Goal: Task Accomplishment & Management: Complete application form

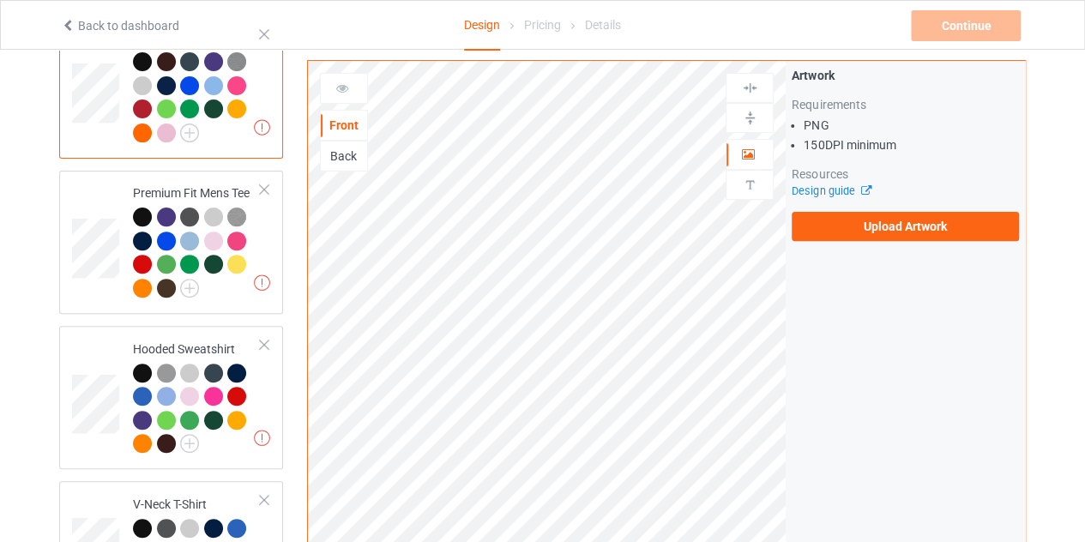
scroll to position [184, 0]
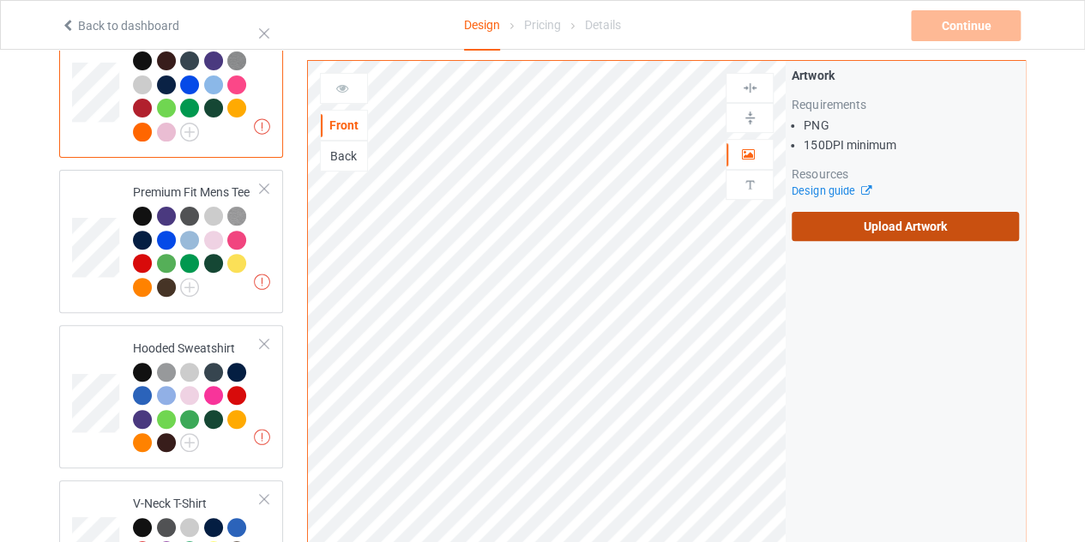
click at [859, 237] on label "Upload Artwork" at bounding box center [905, 226] width 227 height 29
click at [0, 0] on input "Upload Artwork" at bounding box center [0, 0] width 0 height 0
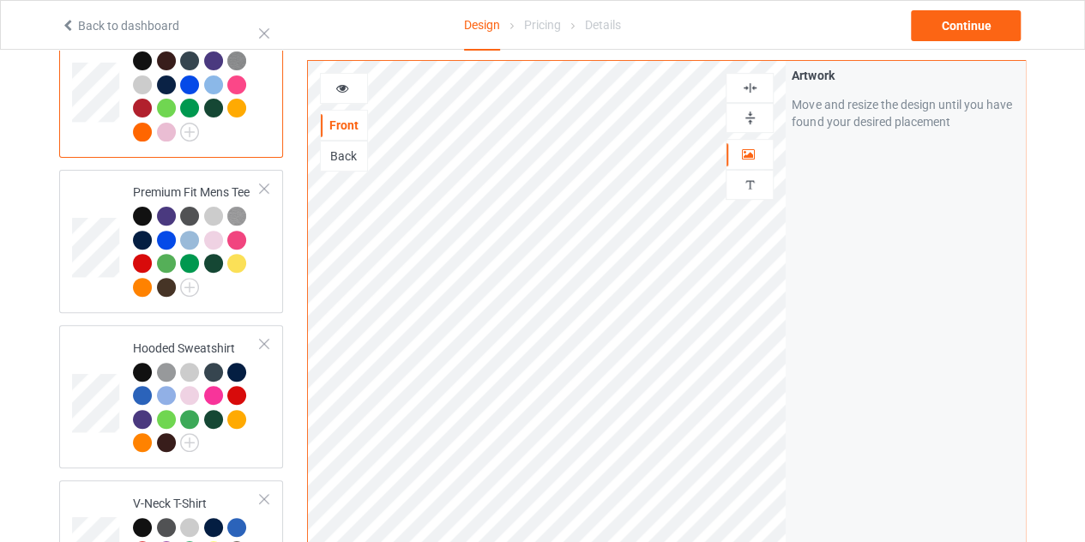
click at [746, 93] on img at bounding box center [750, 88] width 16 height 16
click at [748, 89] on img at bounding box center [750, 88] width 16 height 16
click at [332, 92] on div at bounding box center [344, 88] width 46 height 17
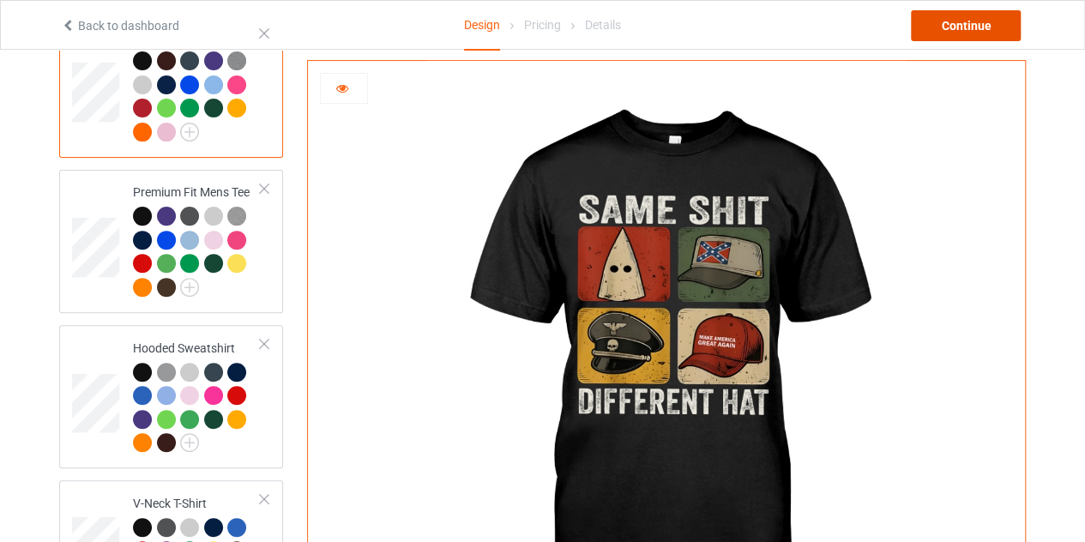
click at [963, 27] on div "Continue" at bounding box center [966, 25] width 110 height 31
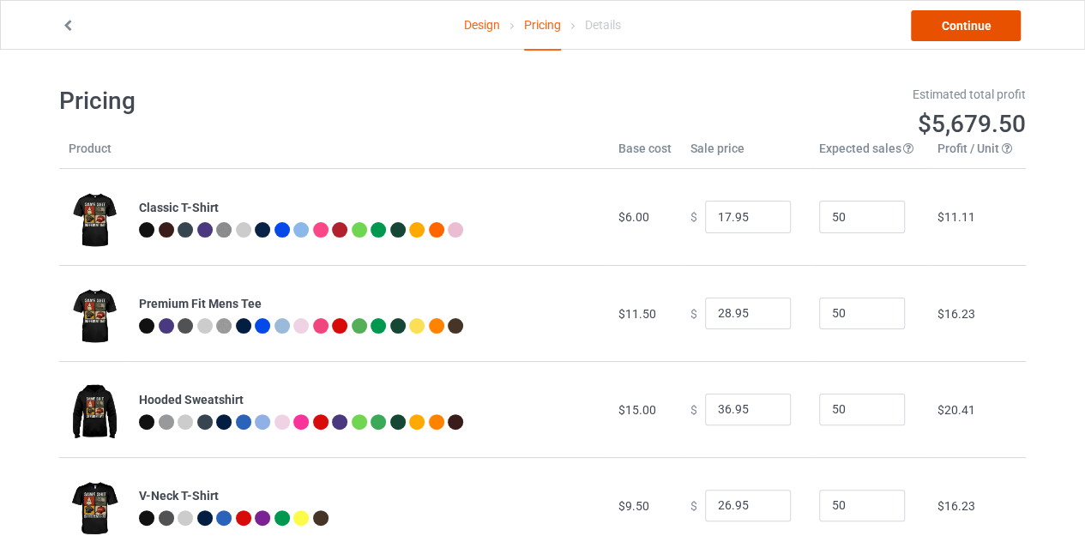
click at [951, 27] on link "Continue" at bounding box center [966, 25] width 110 height 31
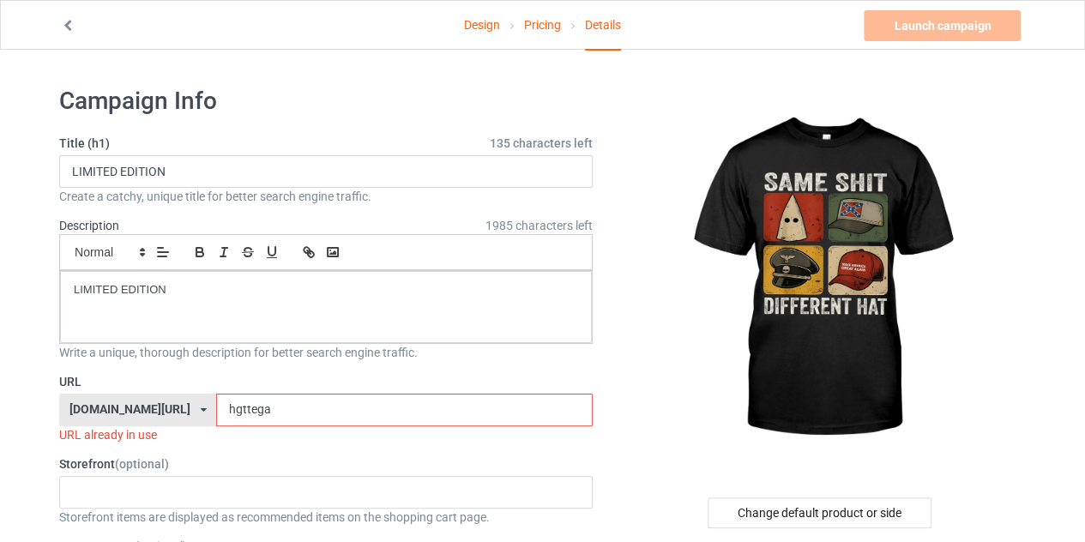
click at [299, 420] on input "hgttega" at bounding box center [404, 410] width 376 height 33
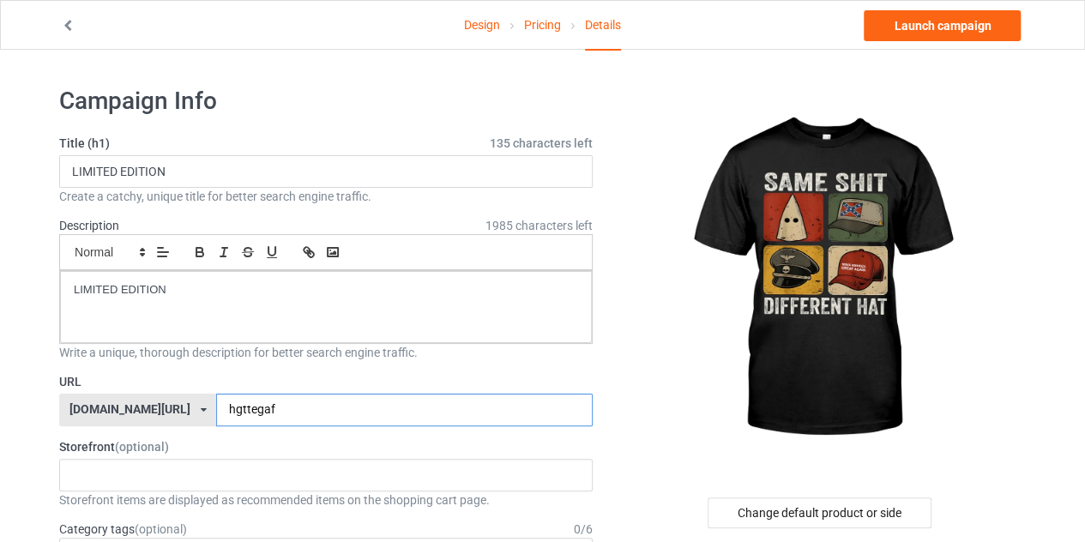
type input "hgttegaf"
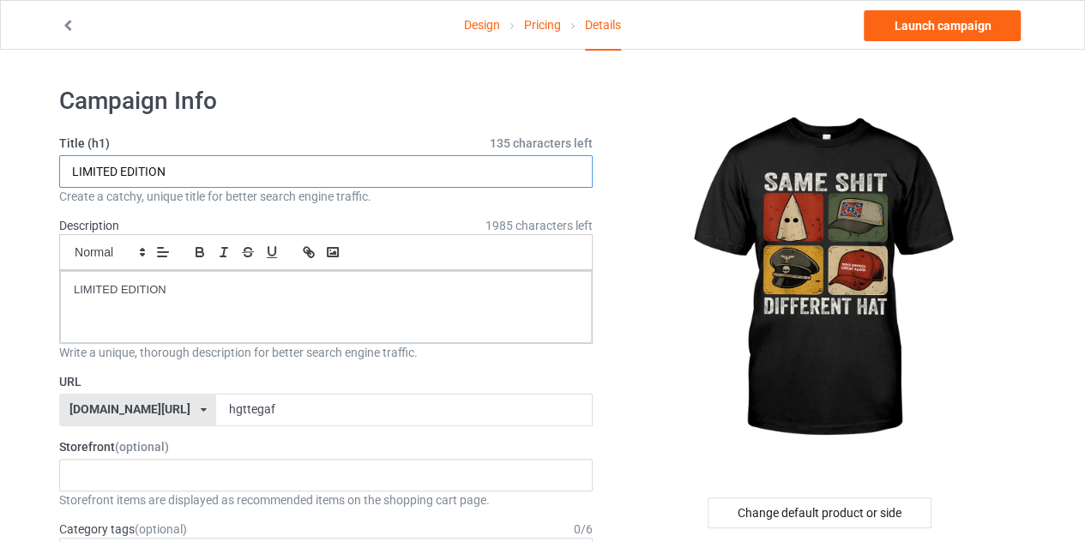
click at [172, 165] on input "LIMITED EDITION" at bounding box center [326, 171] width 534 height 33
click at [227, 169] on input "same shit different hat shirt" at bounding box center [326, 171] width 534 height 33
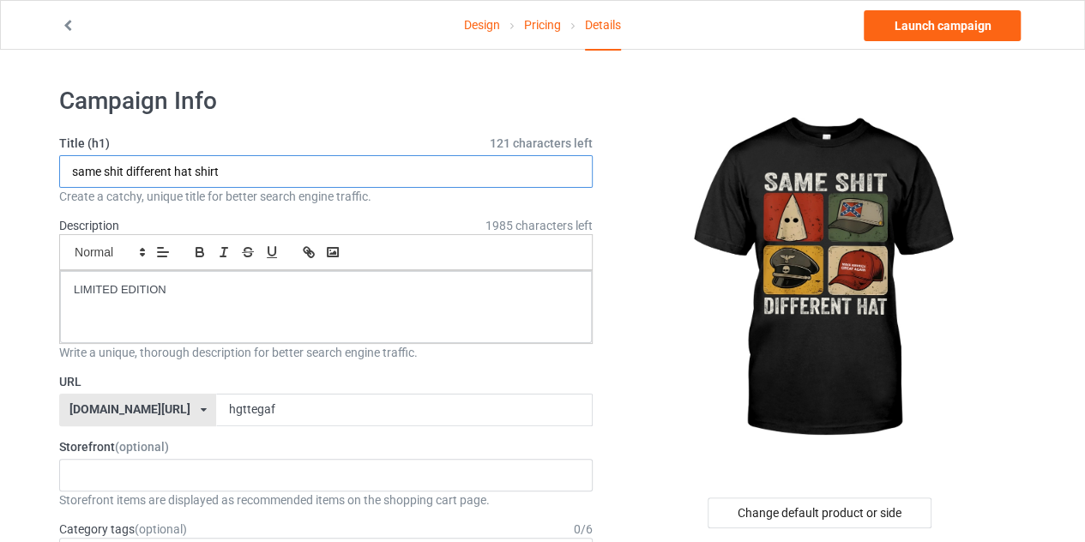
click at [227, 169] on input "same shit different hat shirt" at bounding box center [326, 171] width 534 height 33
type input "same shit different hat shirt"
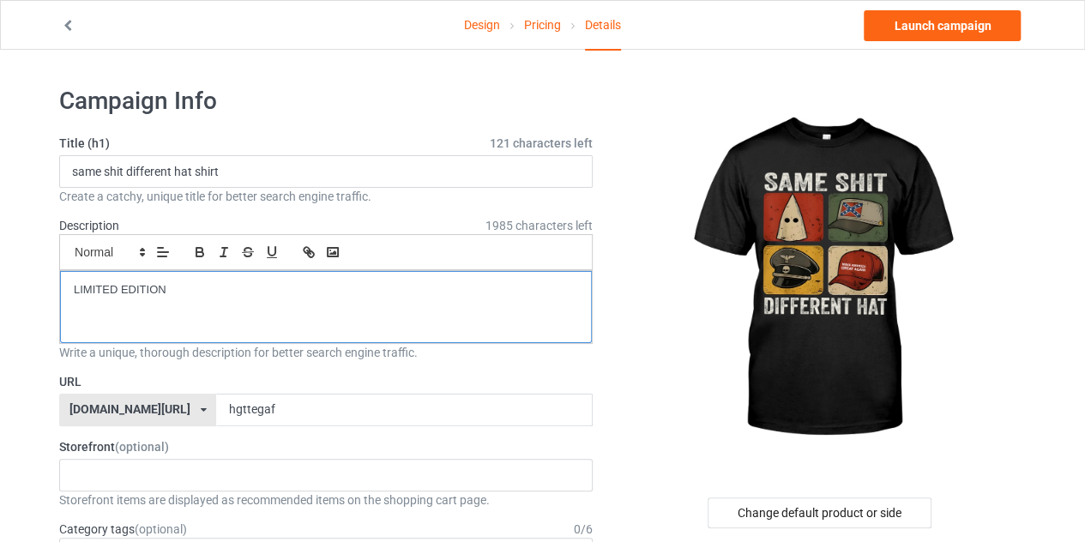
click at [201, 298] on div "LIMITED EDITION" at bounding box center [326, 307] width 532 height 72
click at [288, 421] on input "hgttegaf" at bounding box center [404, 410] width 376 height 33
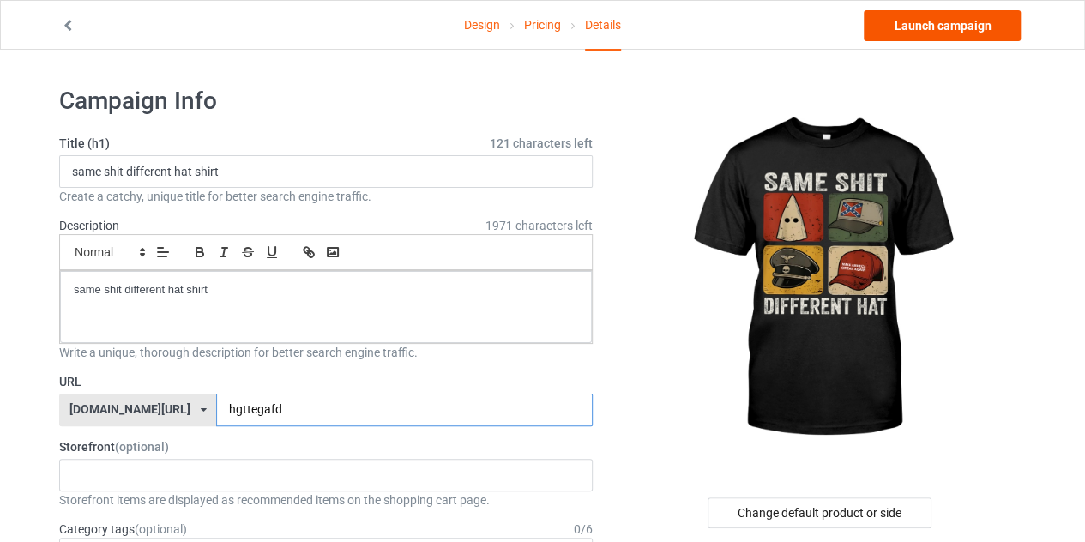
type input "hgttegafd"
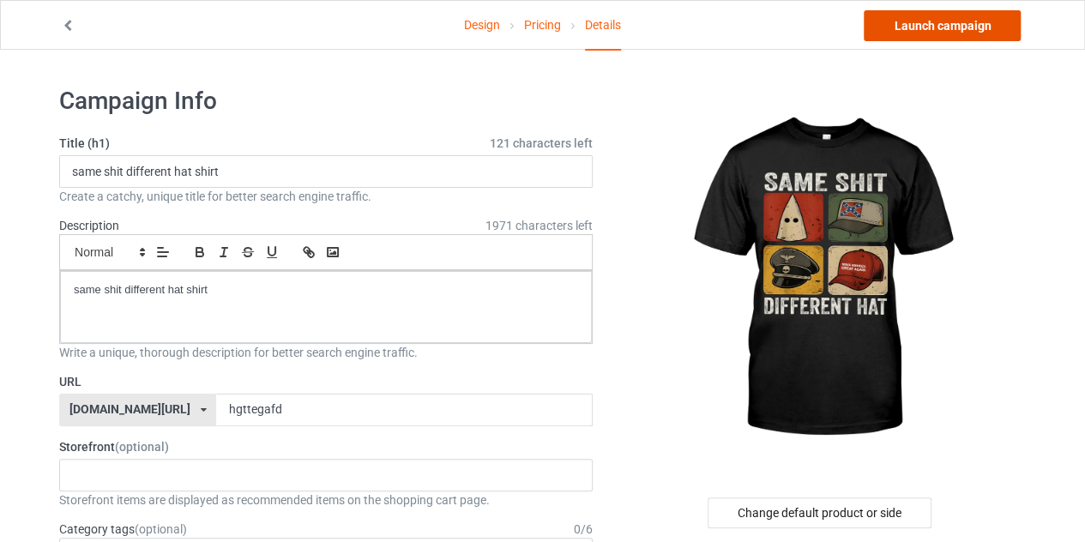
click at [942, 22] on link "Launch campaign" at bounding box center [942, 25] width 157 height 31
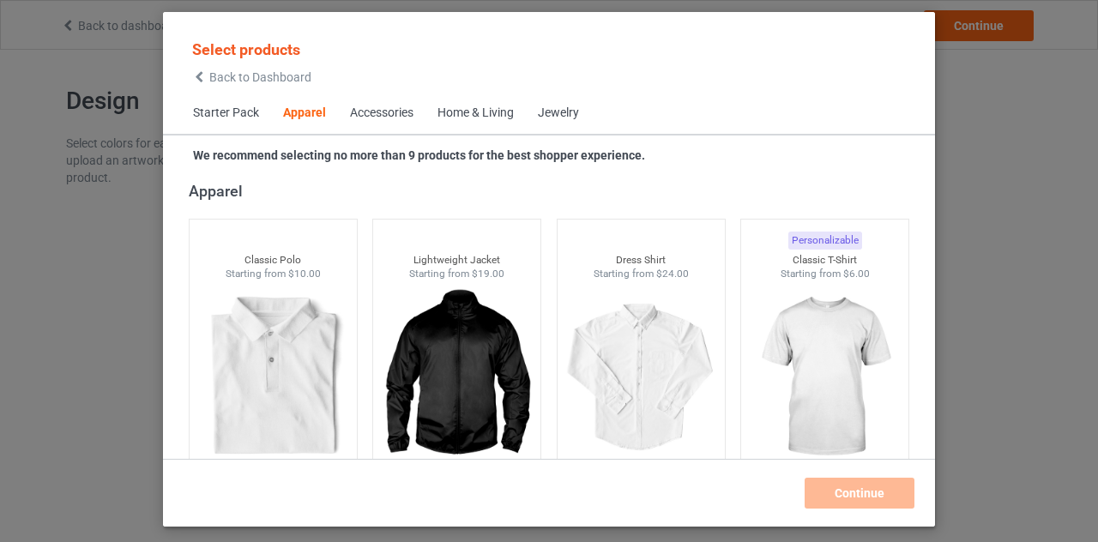
click at [201, 70] on div "Select products Back to Dashboard" at bounding box center [251, 61] width 119 height 44
click at [200, 73] on icon at bounding box center [199, 77] width 15 height 12
